Goal: Use online tool/utility: Use online tool/utility

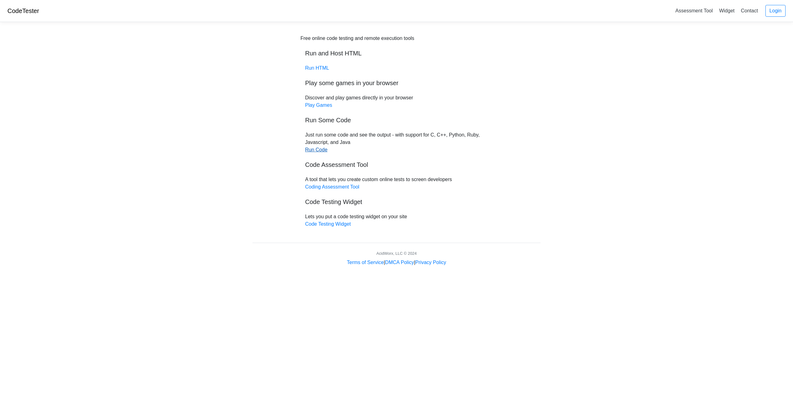
click at [322, 152] on link "Run Code" at bounding box center [316, 149] width 22 height 5
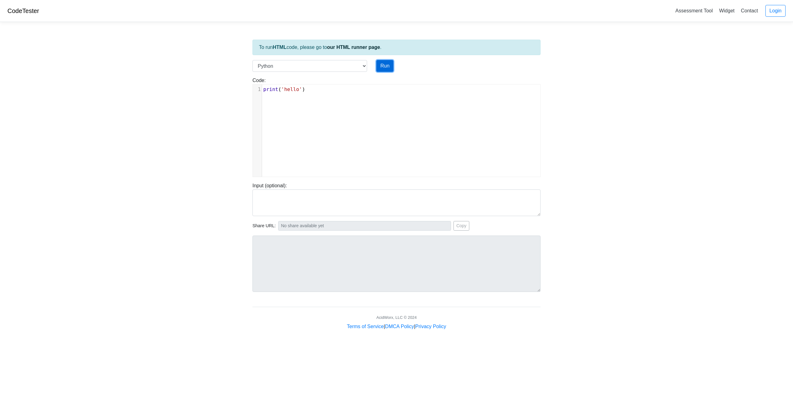
click at [380, 69] on button "Run" at bounding box center [384, 66] width 17 height 12
type input "https://codetester.io/runner?s=gVXBRxeVXQ"
type textarea "Stdout: hello"
click at [365, 67] on select "C C++ Go Java Javascript Python Ruby" at bounding box center [309, 66] width 115 height 12
select select "c"
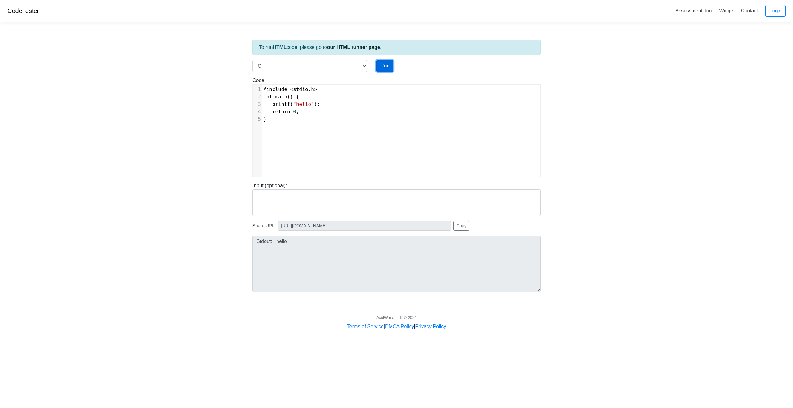
click at [385, 71] on button "Run" at bounding box center [384, 66] width 17 height 12
type input "https://codetester.io/runner?s=Axzb3No8WJ"
type textarea "Stdout: hello"
click at [329, 67] on select "C C++ Go Java Javascript Python Ruby" at bounding box center [309, 66] width 115 height 12
